Goal: Task Accomplishment & Management: Use online tool/utility

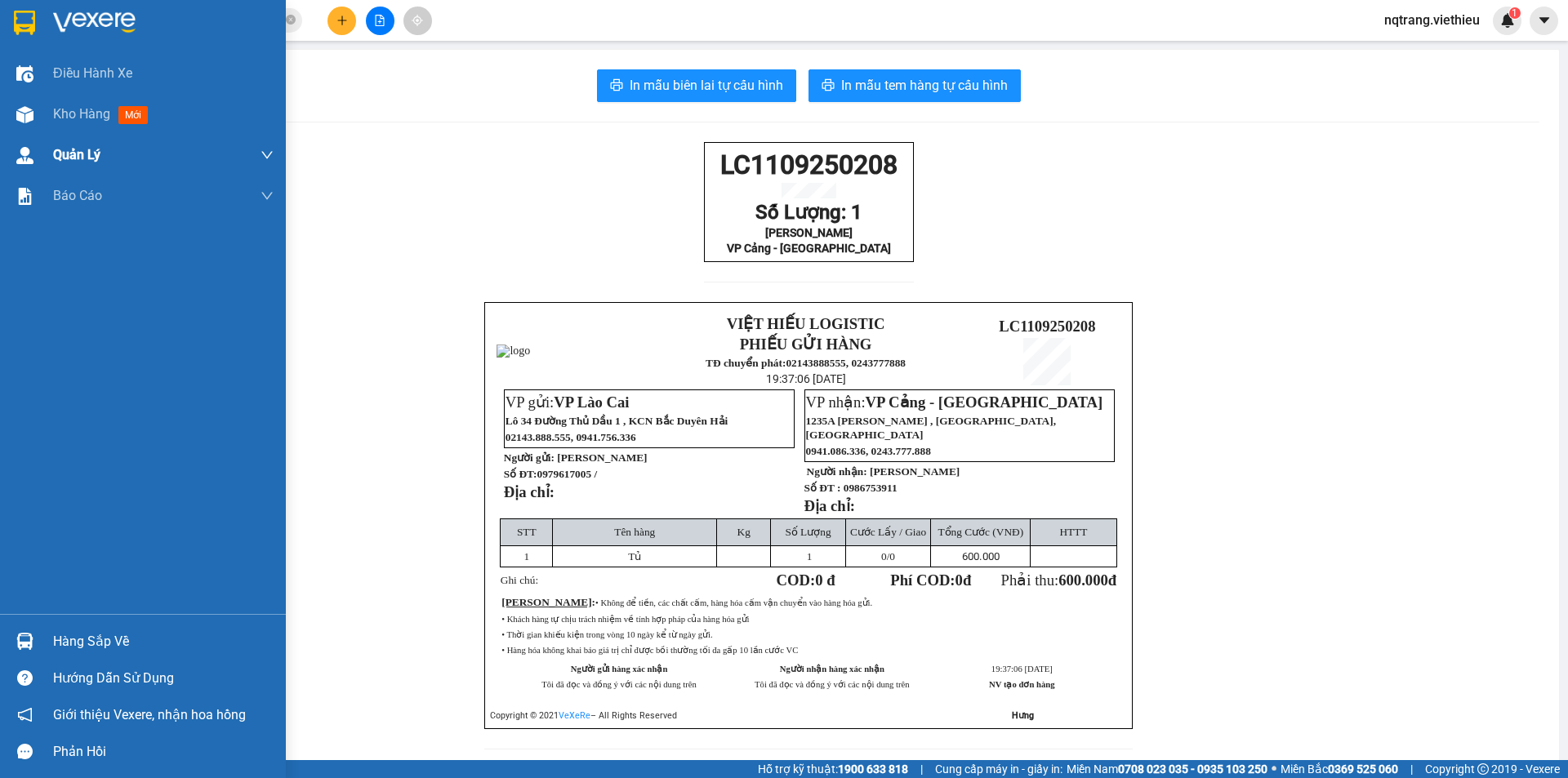
scroll to position [67, 0]
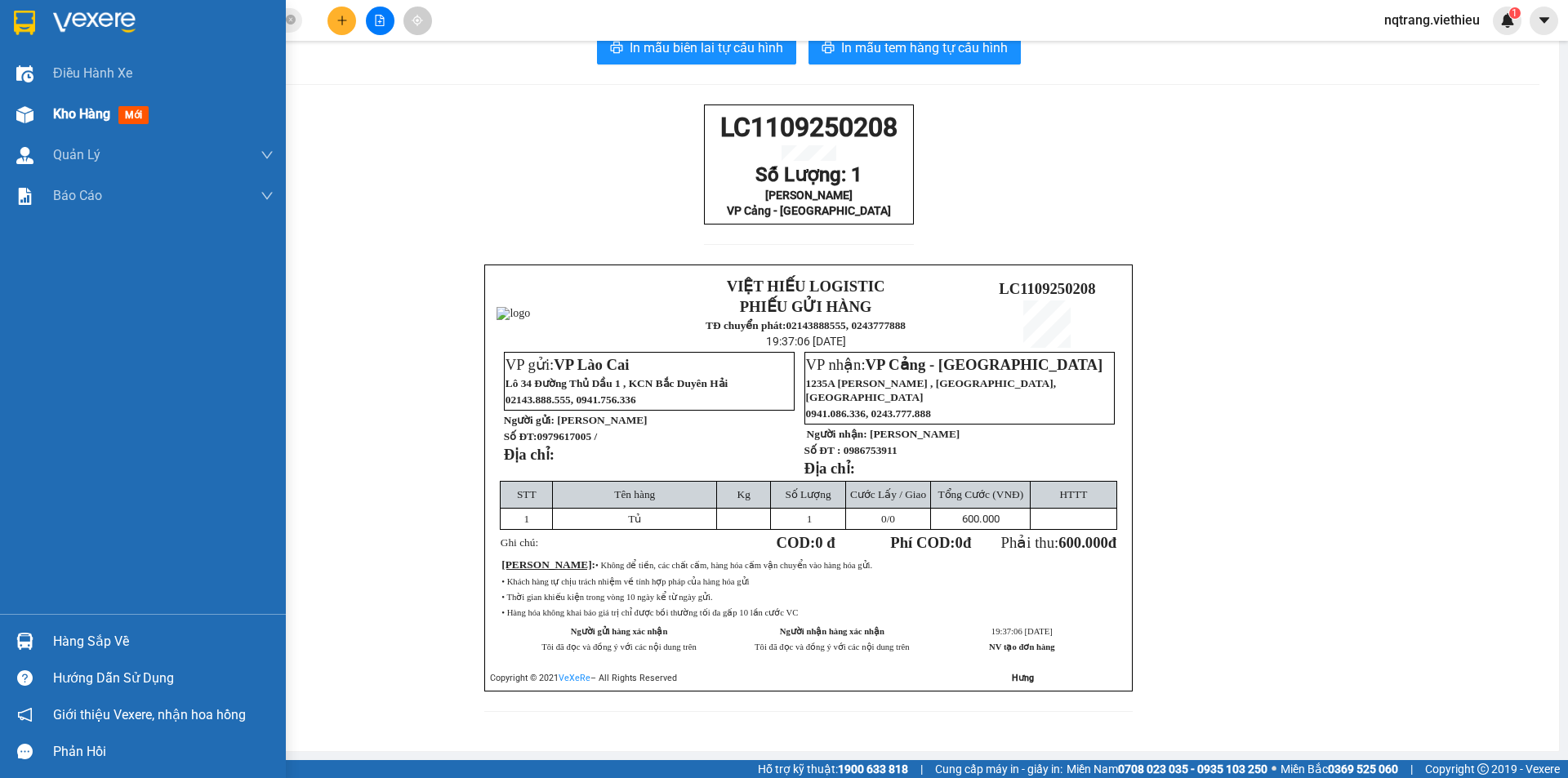
click at [77, 120] on span "Kho hàng" at bounding box center [82, 113] width 57 height 16
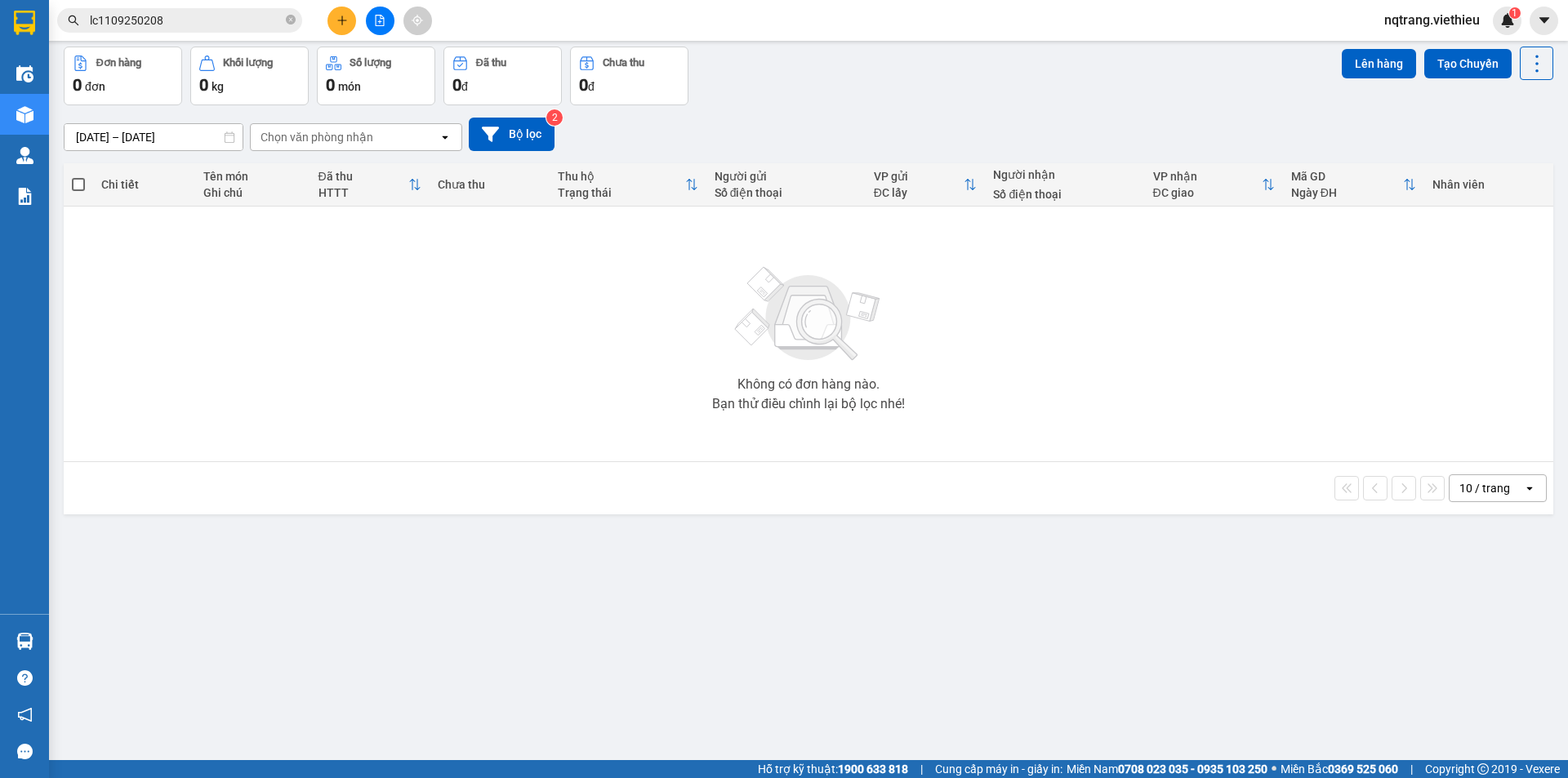
click at [214, 25] on input "lc1109250208" at bounding box center [186, 21] width 193 height 18
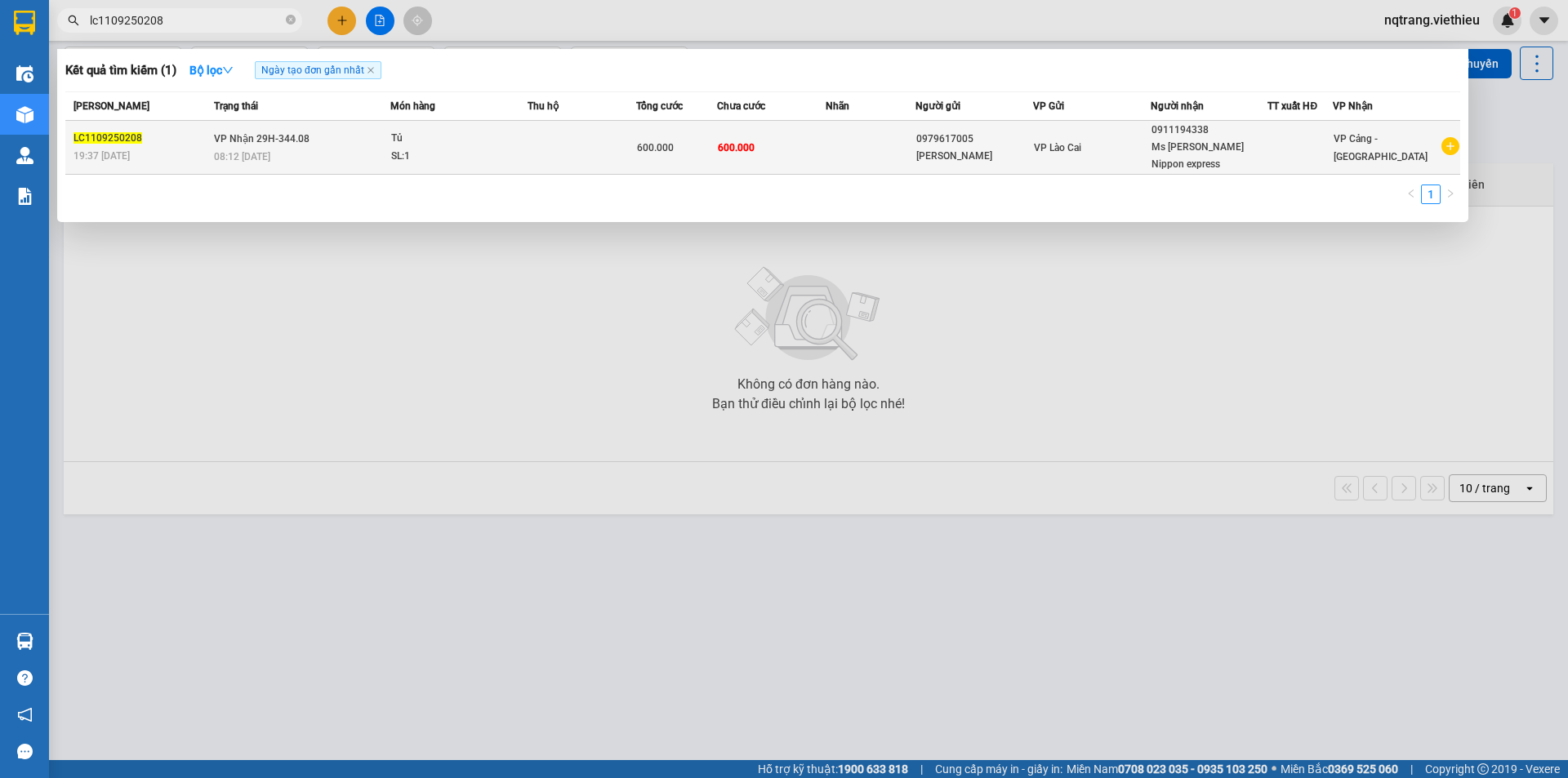
click at [887, 141] on td at bounding box center [871, 148] width 90 height 54
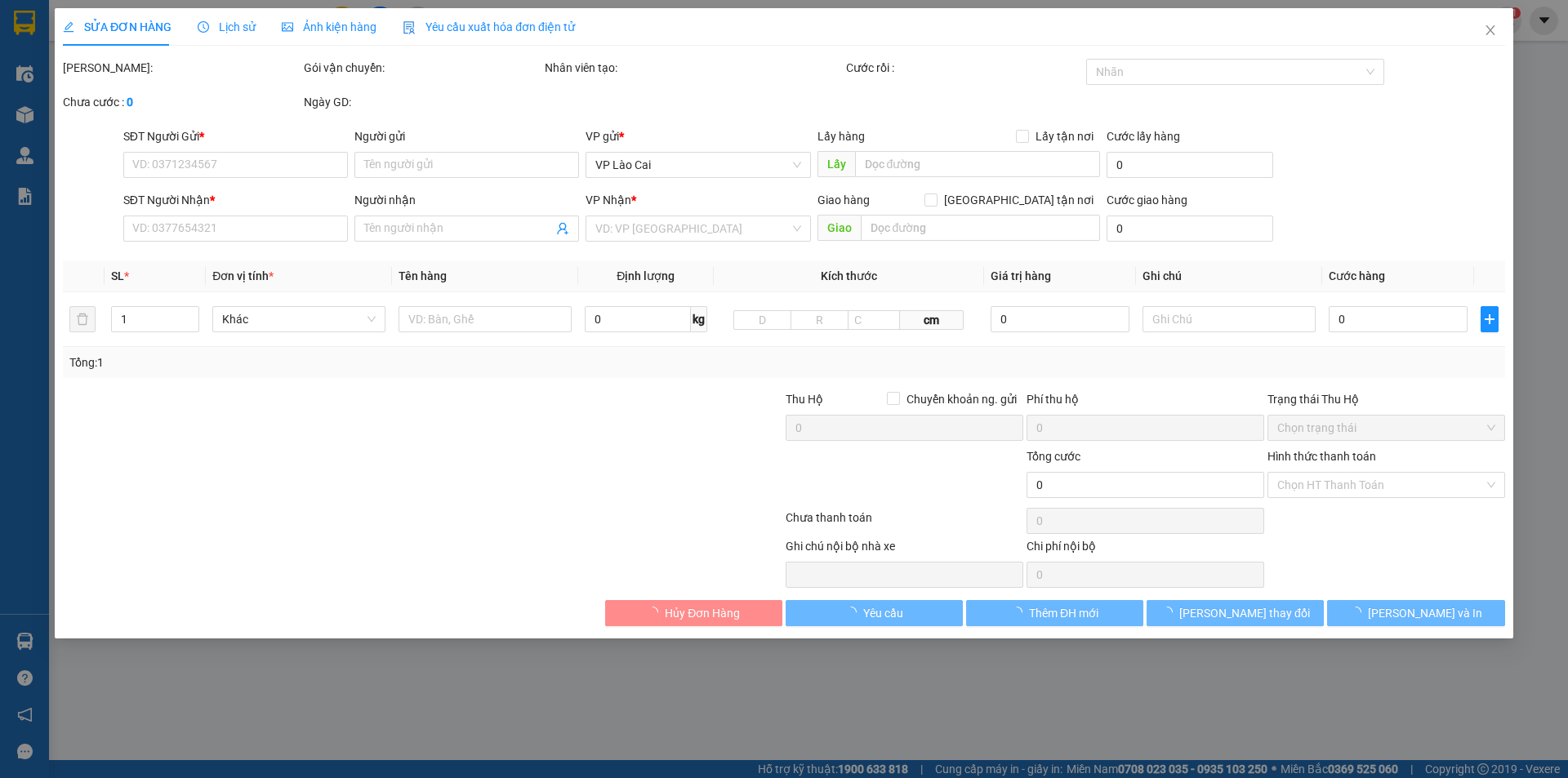
type input "0979617005"
type input "[PERSON_NAME]"
type input "0986753911"
type input "[PERSON_NAME]"
type input "600.000"
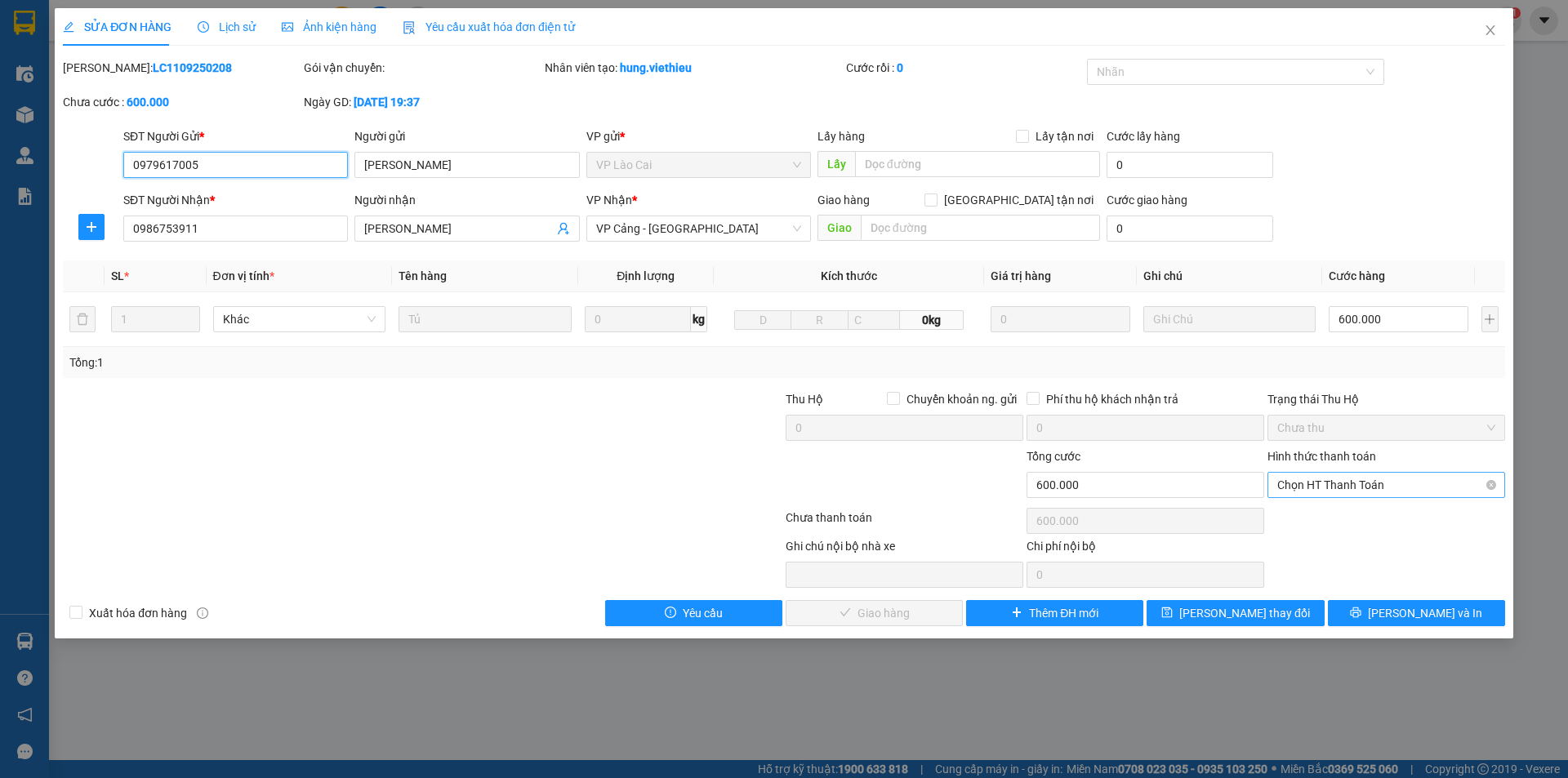
click at [1350, 481] on span "Chọn HT Thanh Toán" at bounding box center [1387, 485] width 218 height 25
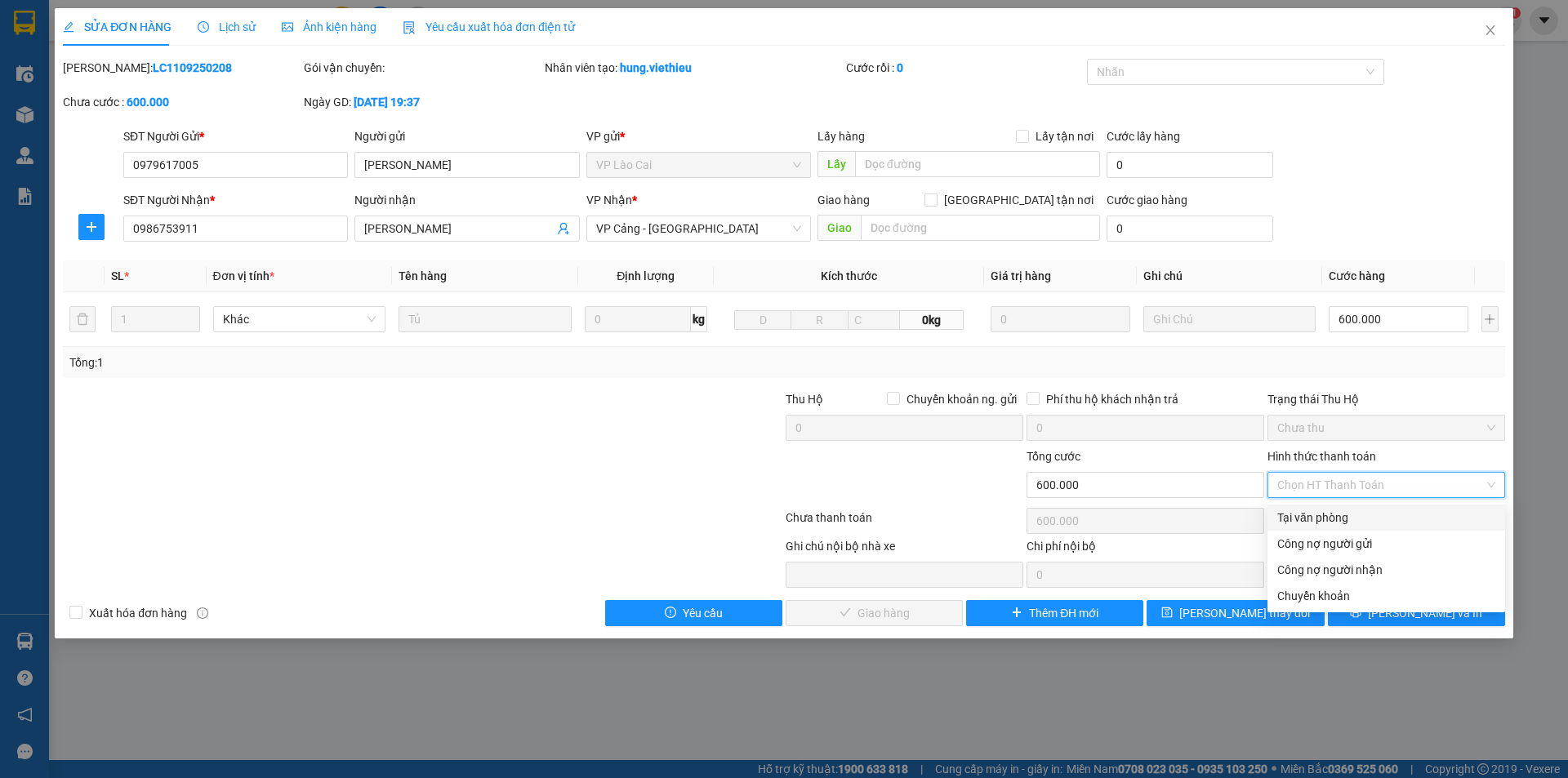
click at [1326, 519] on div "Tại văn phòng" at bounding box center [1387, 518] width 218 height 18
type input "0"
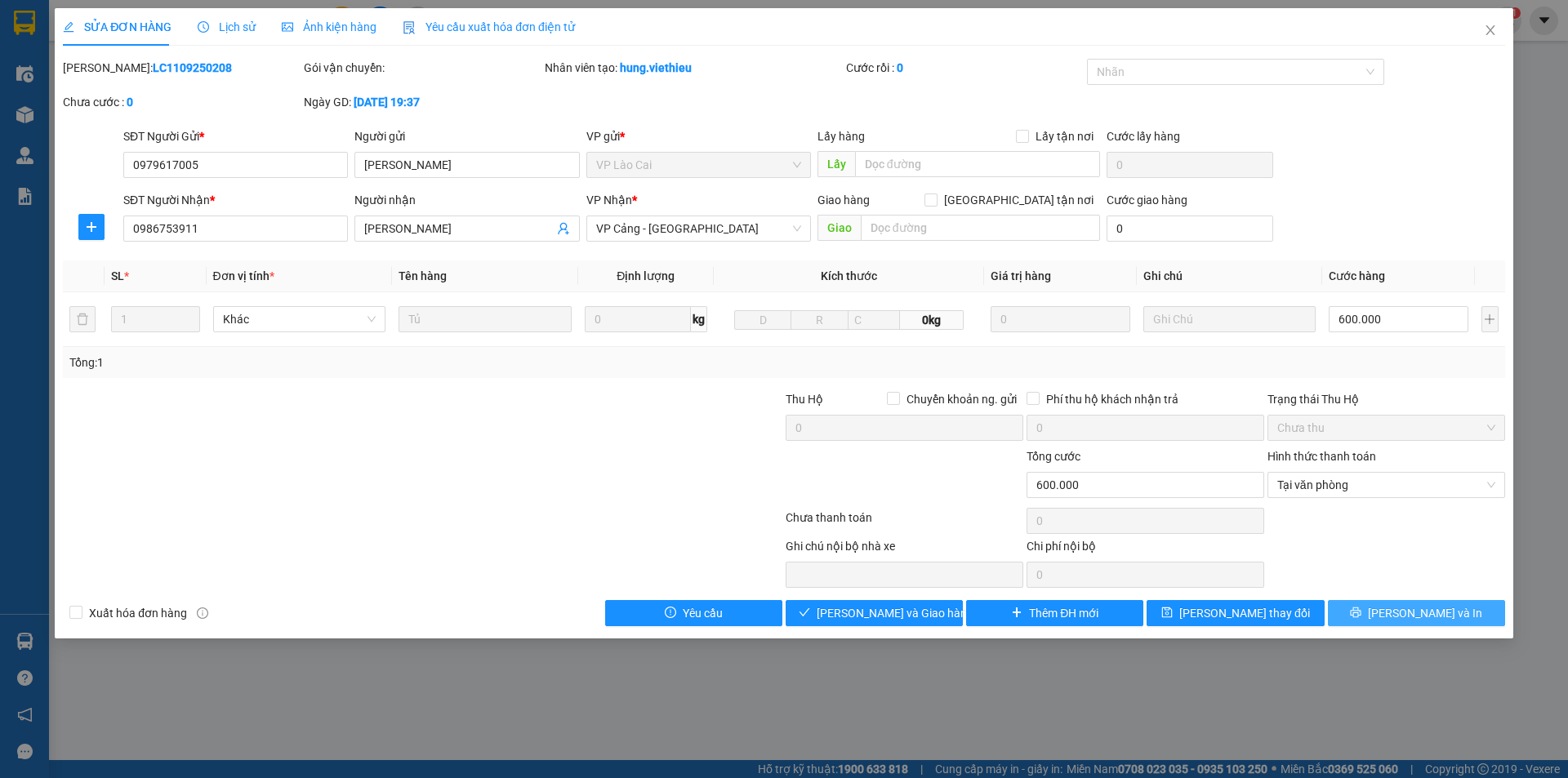
click at [1402, 615] on span "[PERSON_NAME] và In" at bounding box center [1424, 613] width 114 height 18
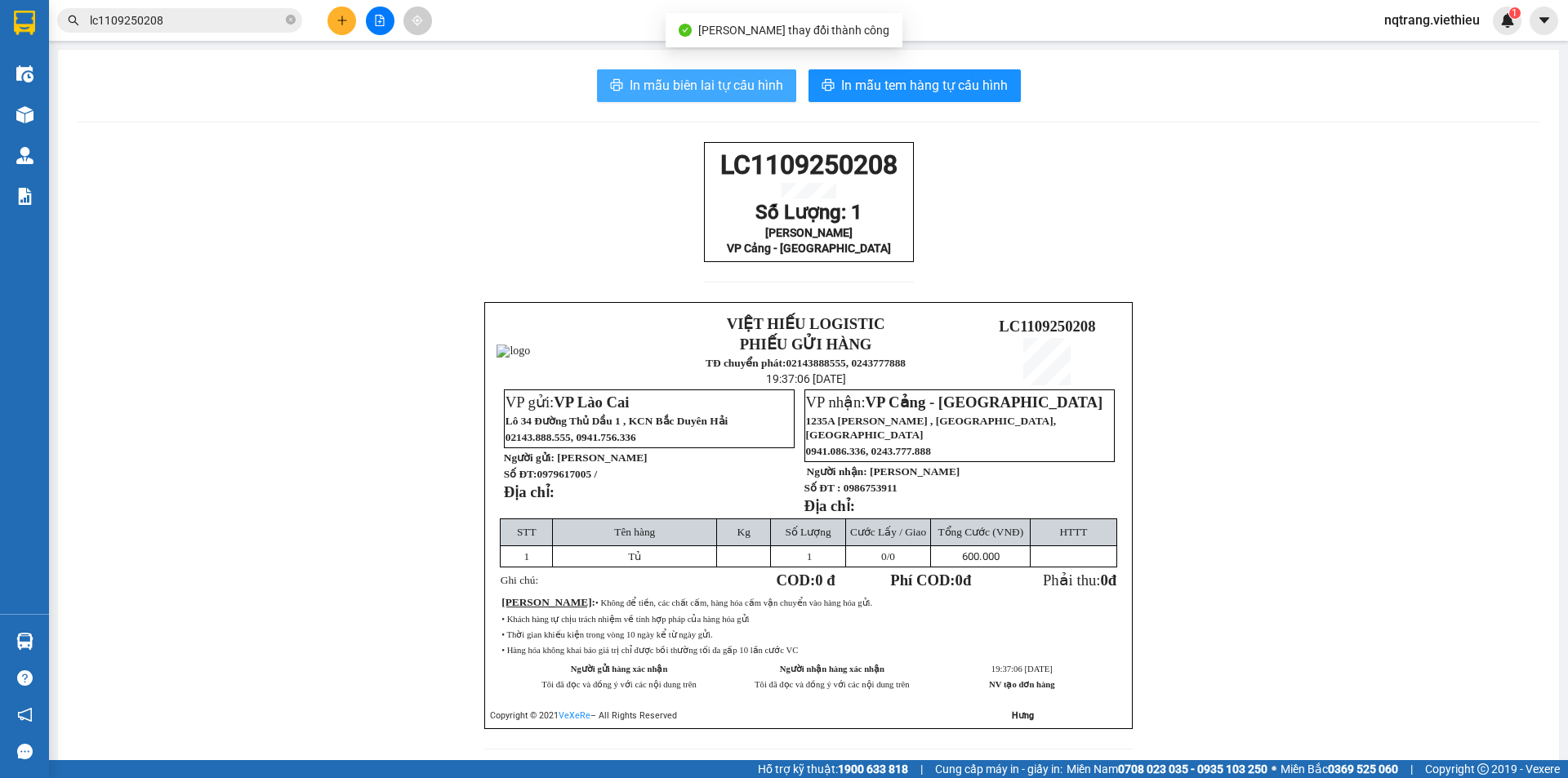
click at [690, 86] on span "In mẫu biên lai tự cấu hình" at bounding box center [706, 85] width 154 height 21
